Goal: Use online tool/utility: Utilize a website feature to perform a specific function

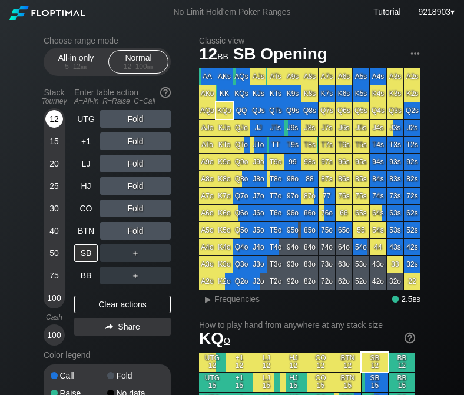
click at [55, 124] on div "12" at bounding box center [54, 119] width 18 height 18
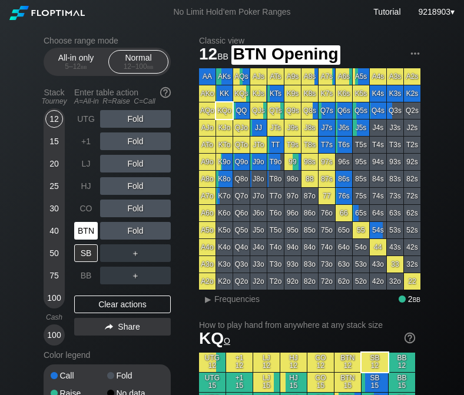
click at [88, 236] on div "BTN" at bounding box center [86, 231] width 24 height 18
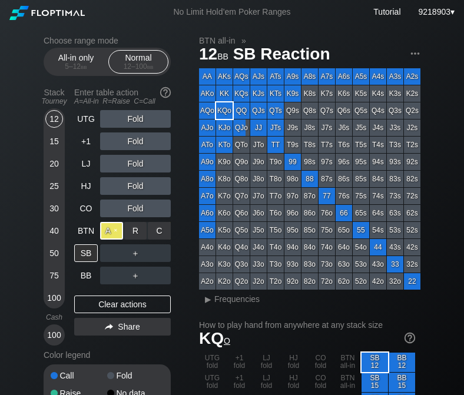
click at [111, 237] on div "A ✕" at bounding box center [111, 231] width 23 height 18
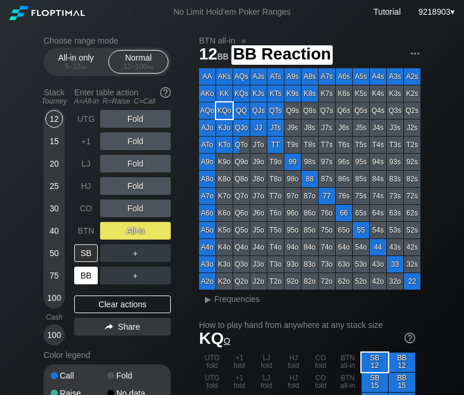
click at [90, 279] on div "BB" at bounding box center [86, 276] width 24 height 18
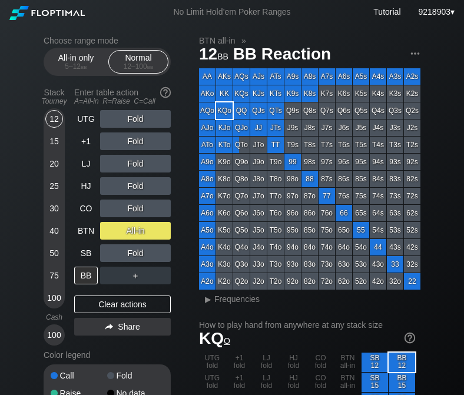
click at [139, 228] on div "All-in" at bounding box center [135, 231] width 71 height 18
click at [140, 233] on div "R ✕" at bounding box center [135, 231] width 23 height 18
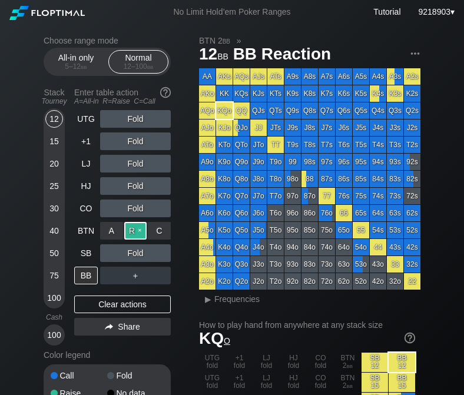
click at [138, 233] on div "R ✕" at bounding box center [135, 231] width 23 height 18
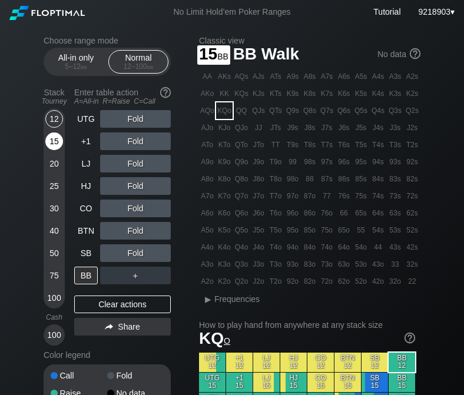
click at [51, 138] on div "15" at bounding box center [54, 142] width 18 height 18
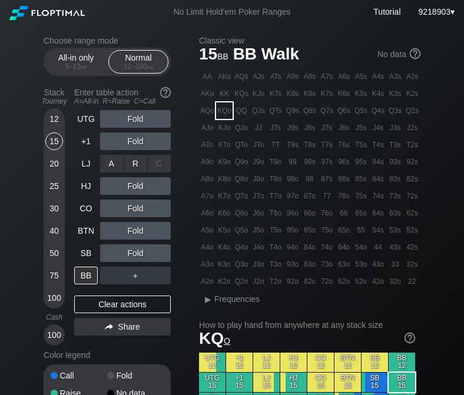
click at [113, 160] on div "A ✕" at bounding box center [111, 164] width 23 height 18
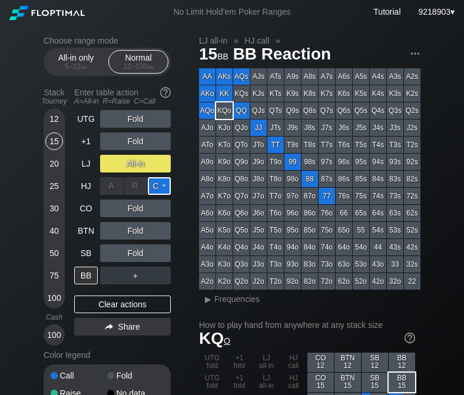
click at [163, 186] on div "C ✕" at bounding box center [159, 186] width 23 height 18
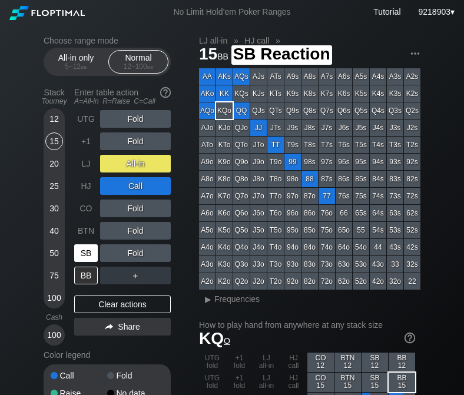
click at [87, 251] on div "SB" at bounding box center [86, 253] width 24 height 18
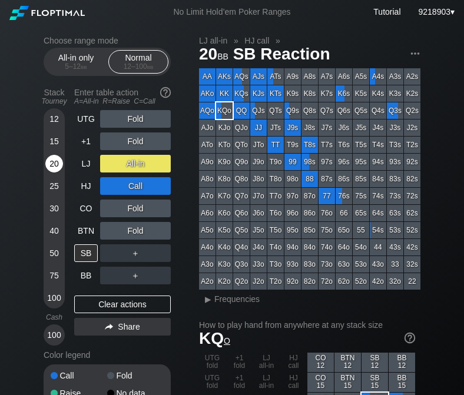
click at [59, 163] on div "20" at bounding box center [54, 164] width 18 height 18
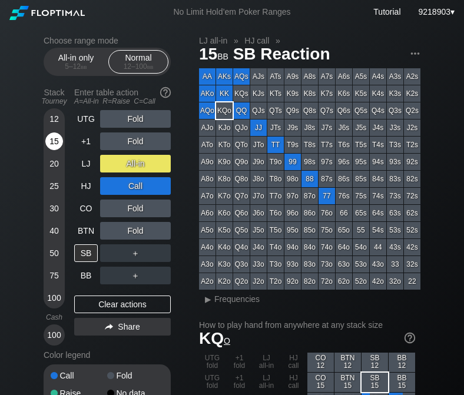
click at [61, 142] on div "15" at bounding box center [54, 142] width 18 height 18
